Goal: Transaction & Acquisition: Purchase product/service

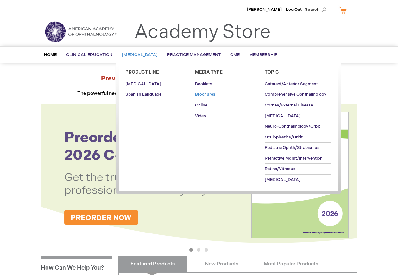
click at [204, 95] on span "Brochures" at bounding box center [205, 94] width 20 height 5
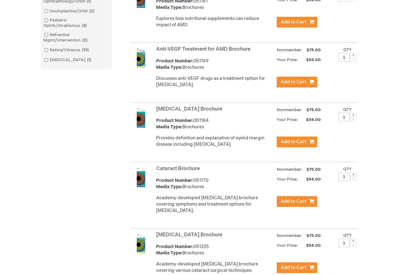
scroll to position [317, 0]
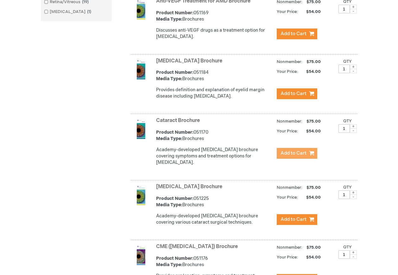
click at [307, 159] on button "Add to Cart" at bounding box center [297, 153] width 41 height 11
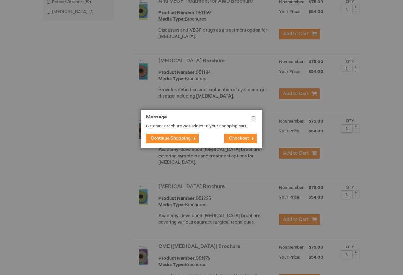
click at [174, 137] on span "Continue Shopping" at bounding box center [171, 138] width 40 height 5
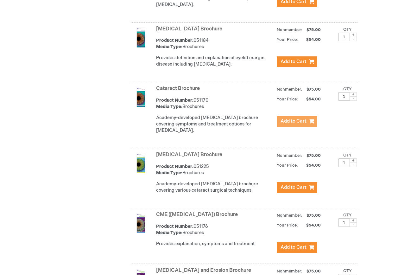
scroll to position [412, 0]
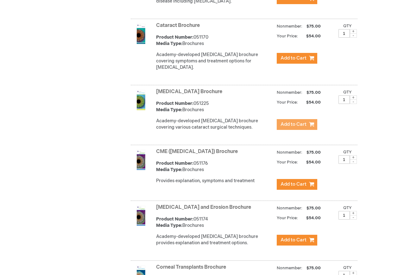
click at [303, 127] on span "Add to Cart" at bounding box center [294, 124] width 26 height 6
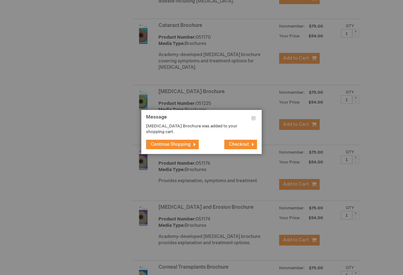
click at [169, 146] on span "Continue Shopping" at bounding box center [171, 144] width 40 height 5
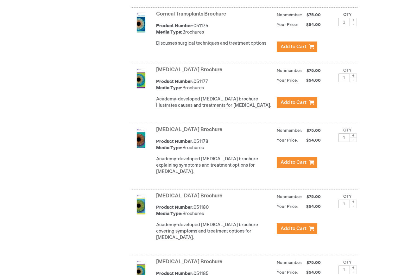
scroll to position [665, 0]
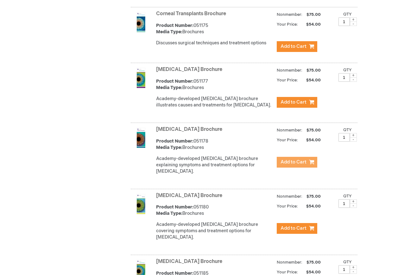
click at [293, 165] on span "Add to Cart" at bounding box center [294, 162] width 26 height 6
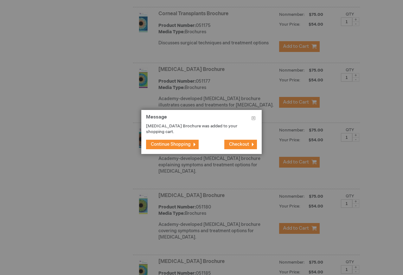
click at [172, 142] on span "Continue Shopping" at bounding box center [171, 144] width 40 height 5
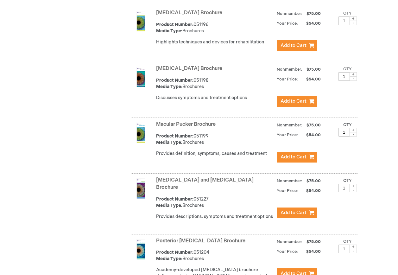
scroll to position [1678, 0]
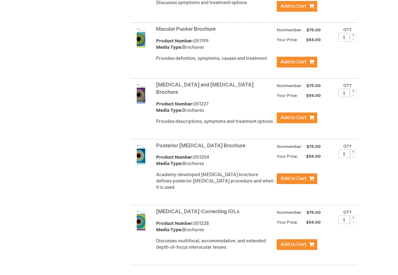
click at [353, 149] on span at bounding box center [353, 151] width 7 height 4
type input "2"
click at [293, 175] on span "Add to Cart" at bounding box center [294, 178] width 26 height 6
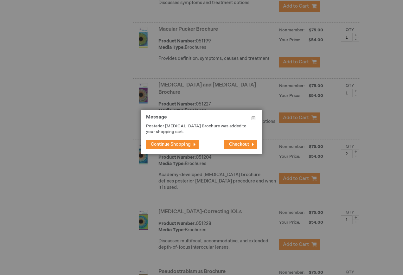
click at [181, 142] on span "Continue Shopping" at bounding box center [171, 144] width 40 height 5
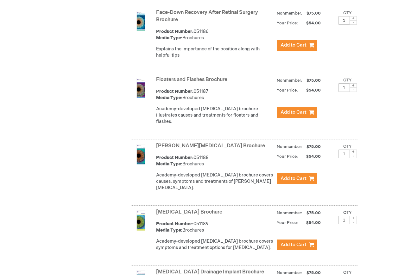
scroll to position [1045, 0]
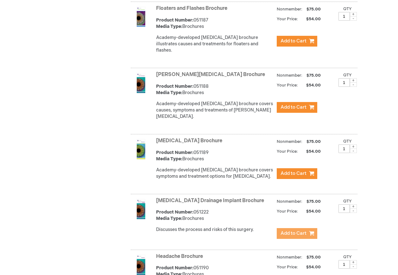
click at [293, 230] on span "Add to Cart" at bounding box center [294, 233] width 26 height 6
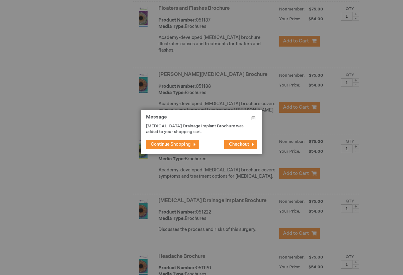
click at [184, 143] on span "Continue Shopping" at bounding box center [171, 144] width 40 height 5
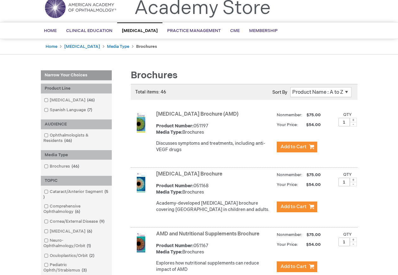
scroll to position [0, 0]
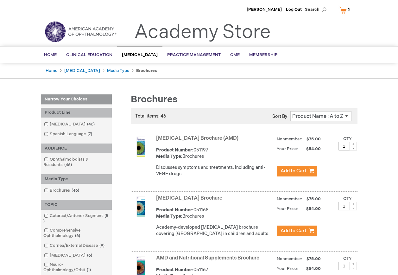
click at [343, 10] on link "My Cart 6 6 items" at bounding box center [346, 9] width 16 height 11
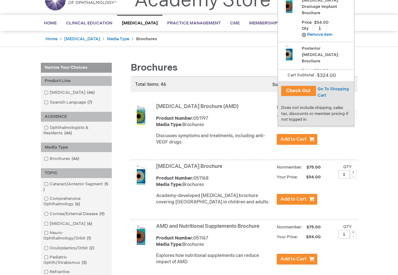
click at [290, 91] on button "Check Out" at bounding box center [298, 91] width 35 height 10
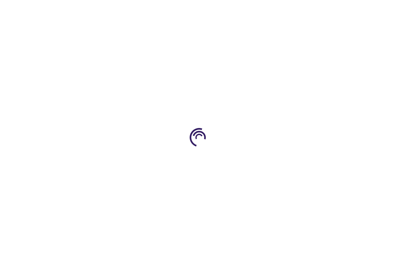
select select "US"
select select "23"
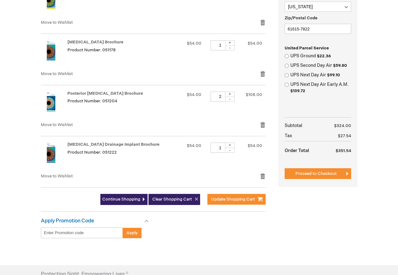
scroll to position [299, 0]
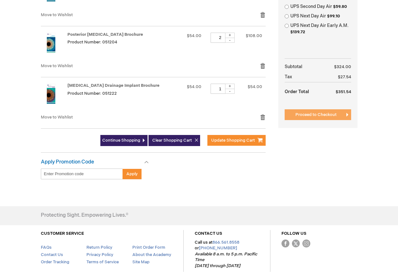
click at [294, 115] on button "Proceed to Checkout" at bounding box center [318, 114] width 66 height 11
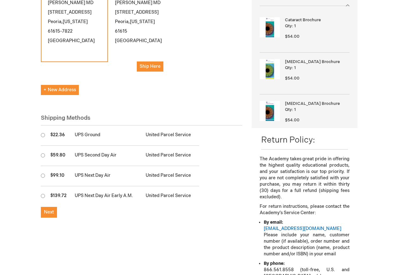
scroll to position [127, 0]
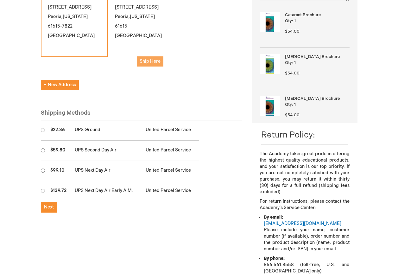
click at [142, 59] on span "Ship Here" at bounding box center [150, 61] width 21 height 5
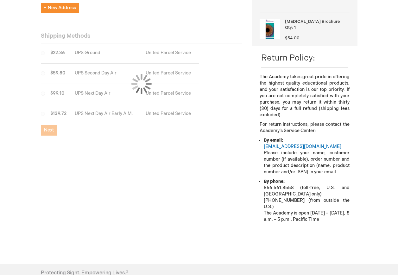
scroll to position [222, 0]
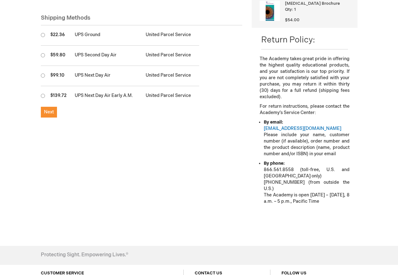
click at [42, 25] on td at bounding box center [44, 35] width 6 height 20
radio input "true"
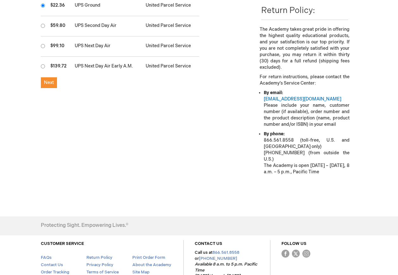
scroll to position [287, 0]
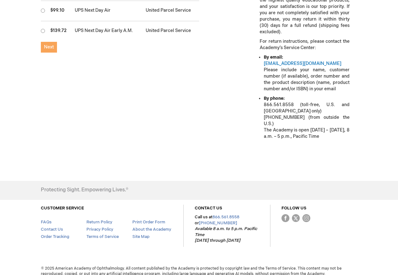
click at [45, 44] on span "Next" at bounding box center [49, 46] width 10 height 5
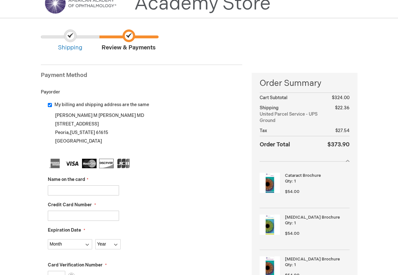
scroll to position [158, 0]
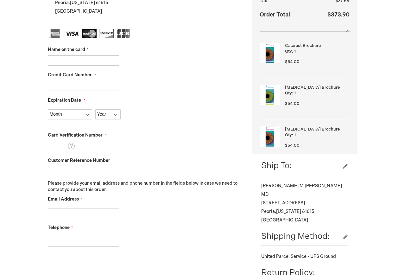
click at [60, 58] on input "Name on the card" at bounding box center [83, 60] width 71 height 10
type input "Joshua Urban"
click at [66, 87] on input "Credit Card Number" at bounding box center [83, 86] width 71 height 10
type input "4865481000025575"
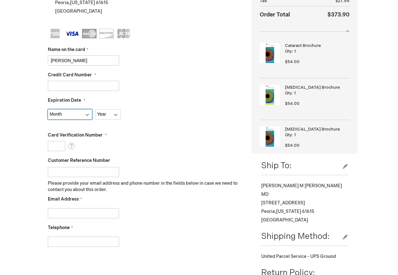
click at [60, 114] on select "Month 01 - January 02 - February 03 - March 04 - April 05 - May 06 - June 07 - …" at bounding box center [70, 114] width 44 height 10
select select "6"
click at [48, 109] on select "Month 01 - January 02 - February 03 - March 04 - April 05 - May 06 - June 07 - …" at bounding box center [70, 114] width 44 height 10
click at [107, 114] on select "Year 2025 2026 2027 2028 2029 2030 2031 2032 2033 2034 2035" at bounding box center [107, 114] width 25 height 10
select select "2029"
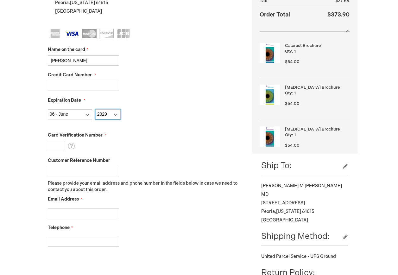
click at [95, 109] on select "Year 2025 2026 2027 2028 2029 2030 2031 2032 2033 2034 2035" at bounding box center [107, 114] width 25 height 10
click at [59, 145] on input "Card Verification Number" at bounding box center [56, 146] width 17 height 10
type input "355"
click at [80, 176] on input "Customer Reference Number" at bounding box center [83, 172] width 71 height 10
type input "JJU 10.07.24"
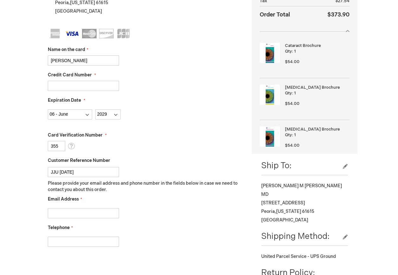
type input "jurban@illinoiseyecenter.com"
type input "3092433852"
drag, startPoint x: 67, startPoint y: 171, endPoint x: 71, endPoint y: 170, distance: 3.9
click at [71, 170] on input "JJU 10.07.24" at bounding box center [83, 172] width 71 height 10
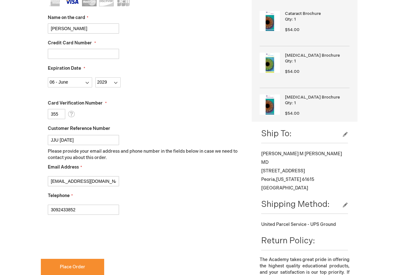
scroll to position [253, 0]
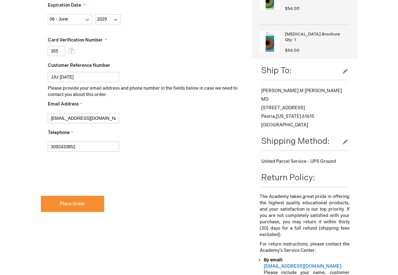
type input "JJU [DATE]"
checkbox input "true"
click at [53, 204] on button "Place Order" at bounding box center [72, 204] width 63 height 16
